Goal: Task Accomplishment & Management: Use online tool/utility

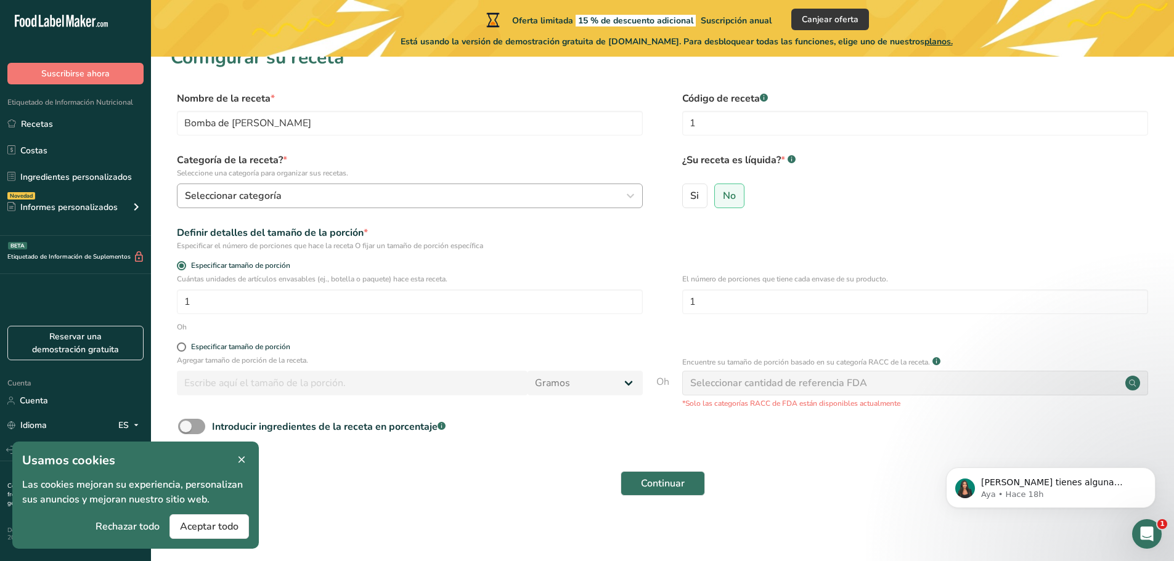
scroll to position [24, 0]
click at [720, 299] on input "1" at bounding box center [915, 300] width 466 height 25
type input "15"
click at [179, 345] on span at bounding box center [181, 345] width 9 height 9
click at [179, 345] on input "Especificar tamaño de porción" at bounding box center [181, 346] width 8 height 8
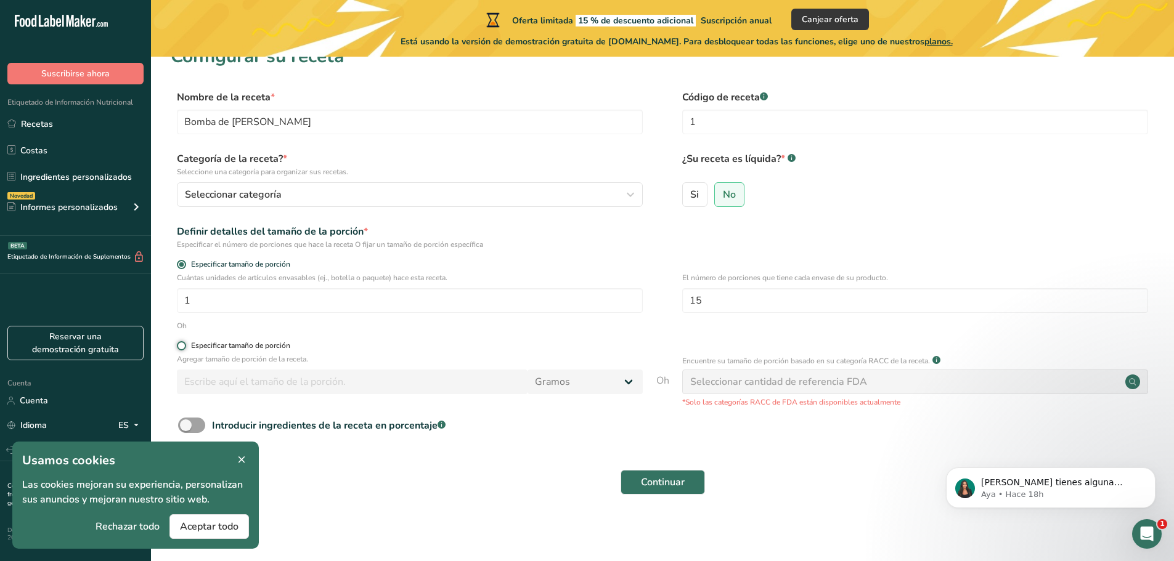
radio input "true"
radio input "false"
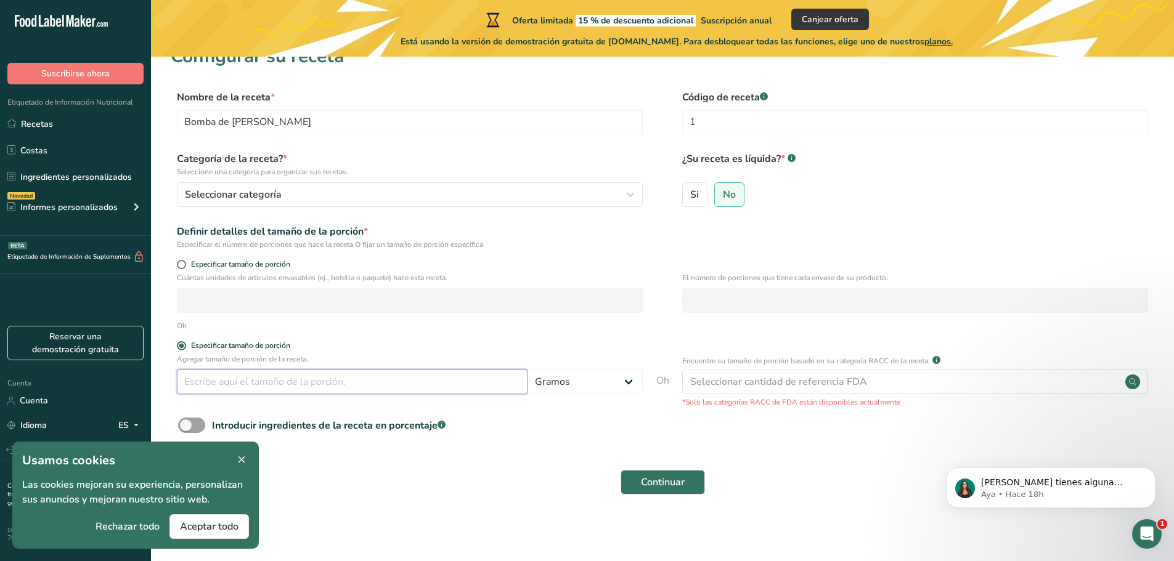
click at [206, 380] on input "number" at bounding box center [352, 382] width 351 height 25
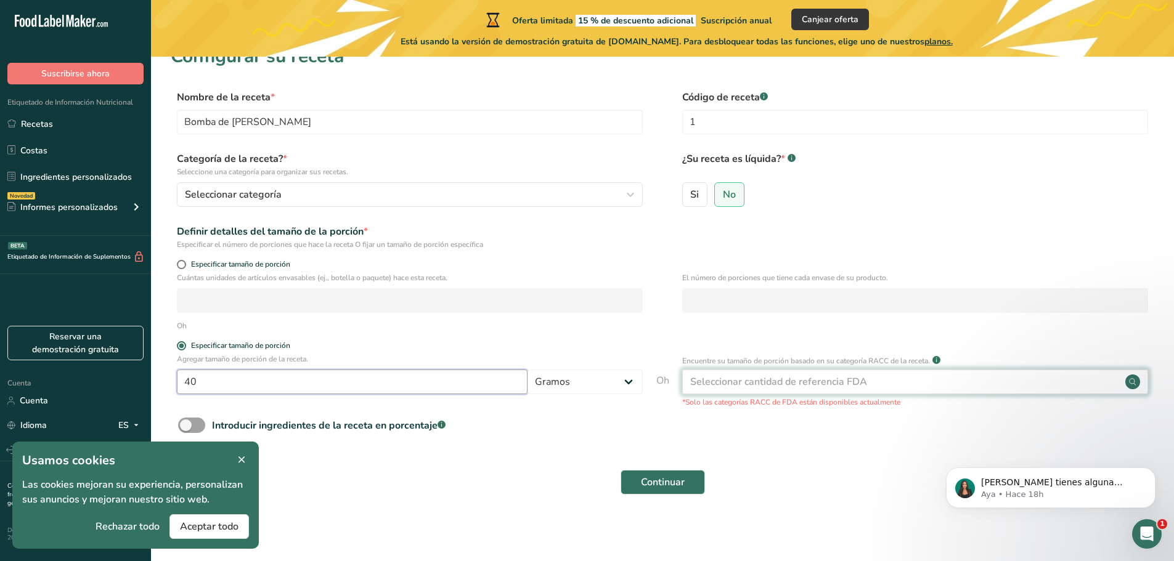
type input "40"
click at [930, 386] on div "Seleccionar cantidad de referencia FDA" at bounding box center [915, 382] width 466 height 25
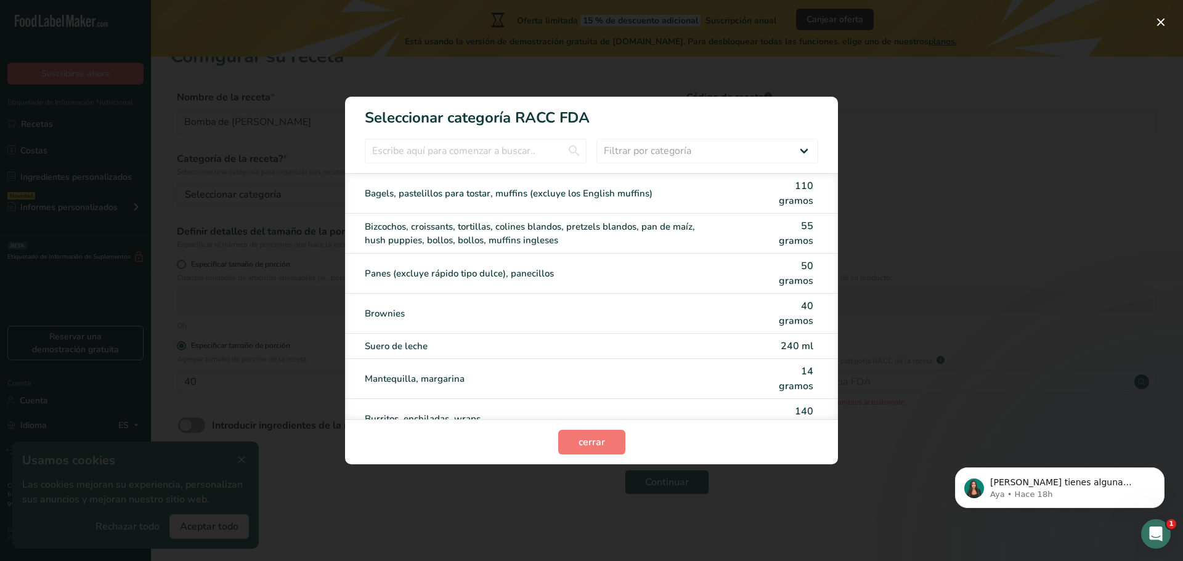
click at [939, 296] on div "Modalidad de selección de categoría RACC" at bounding box center [591, 280] width 1183 height 561
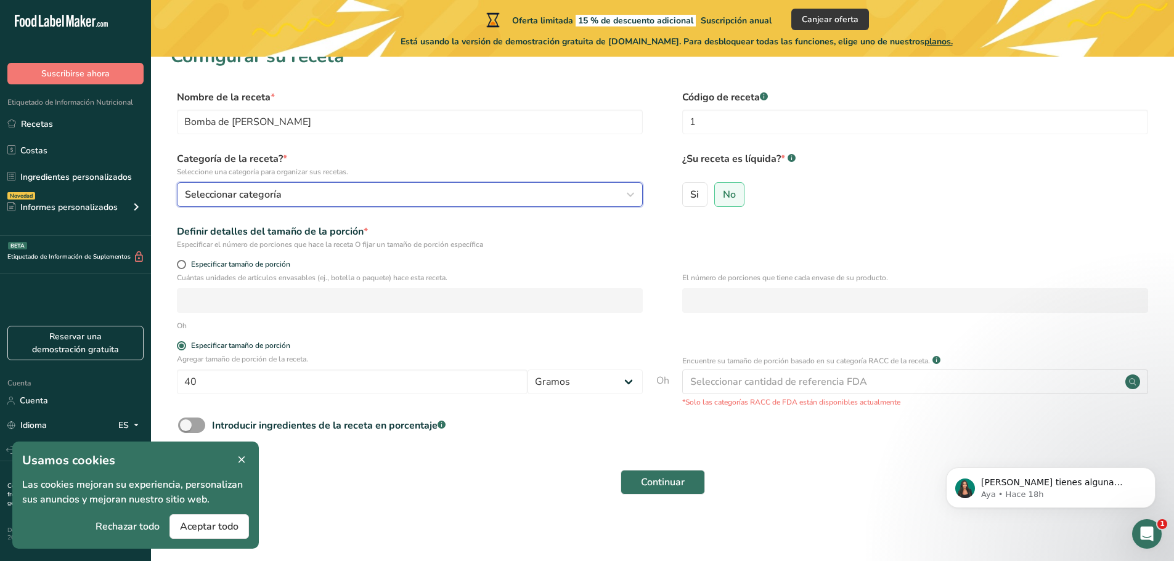
click at [627, 198] on icon "button" at bounding box center [630, 195] width 15 height 22
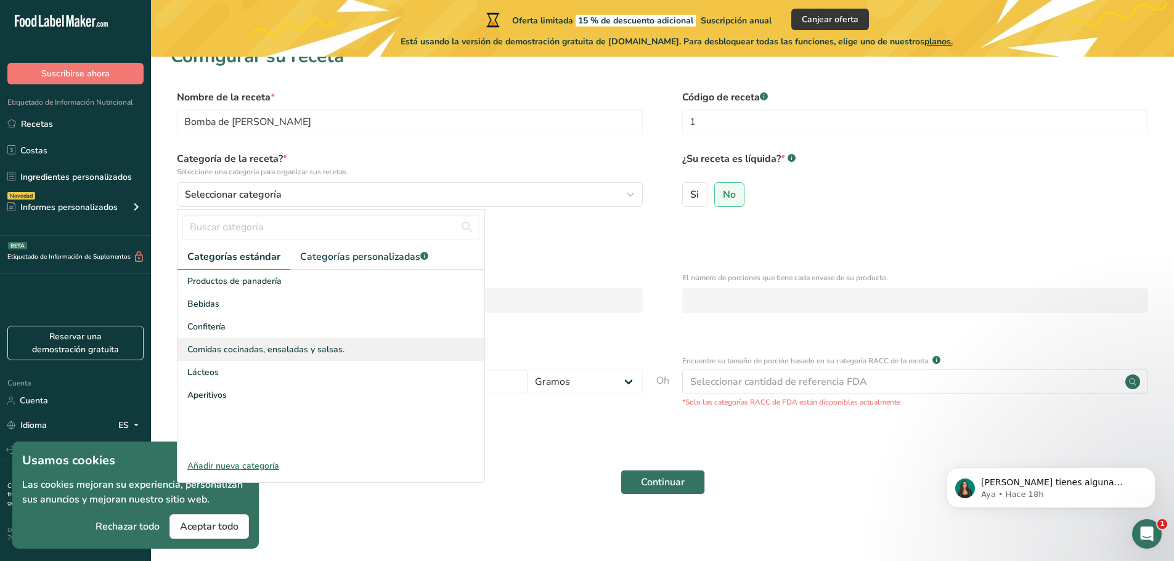
click at [346, 351] on div "Comidas cocinadas, ensaladas y salsas." at bounding box center [331, 349] width 307 height 23
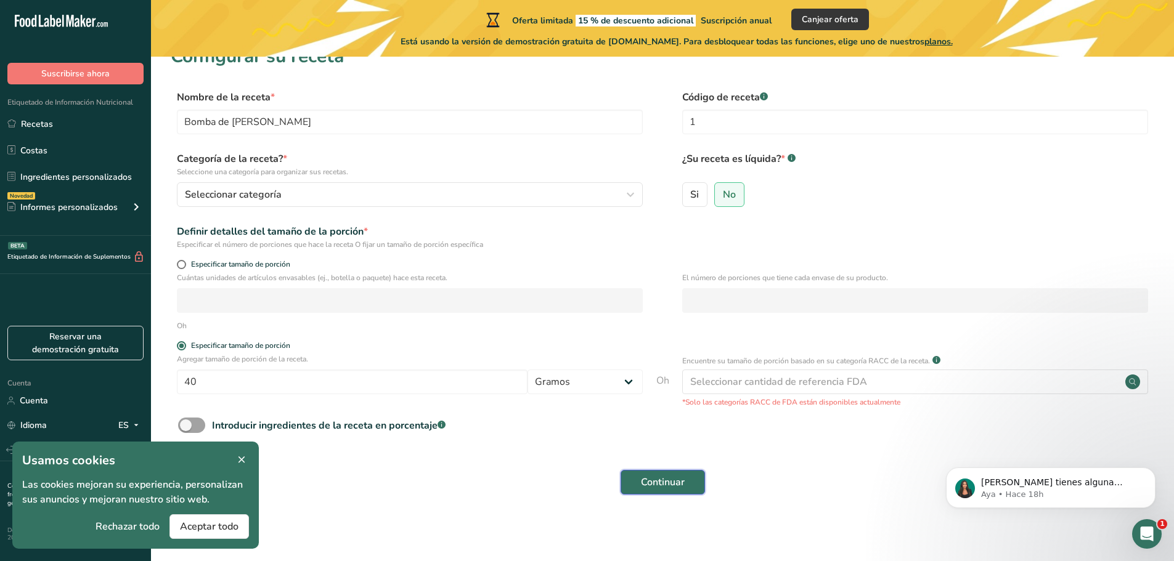
click at [660, 476] on font "Continuar" at bounding box center [663, 483] width 44 height 14
